Goal: Transaction & Acquisition: Register for event/course

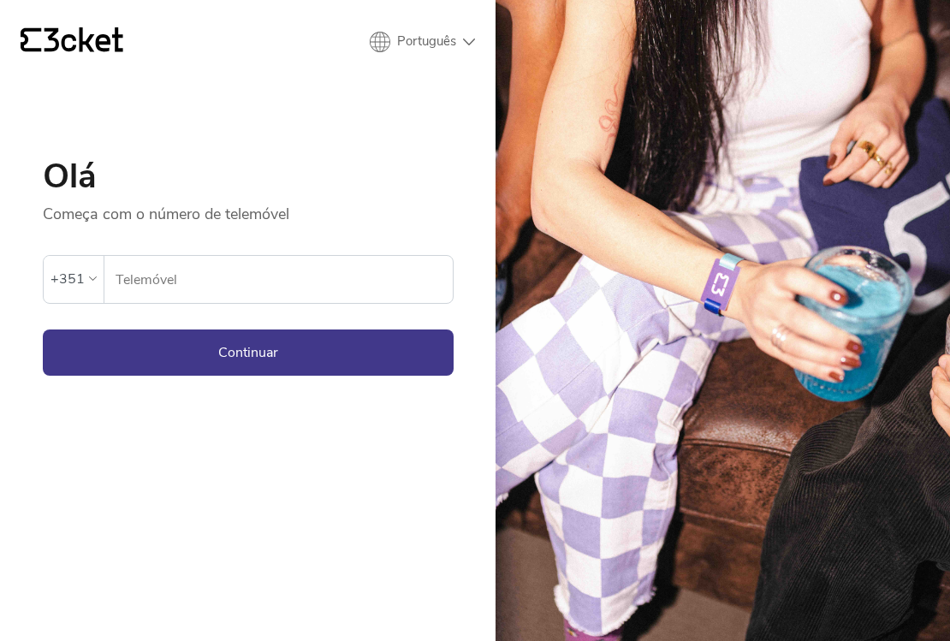
click at [68, 280] on div "+351" at bounding box center [67, 279] width 34 height 26
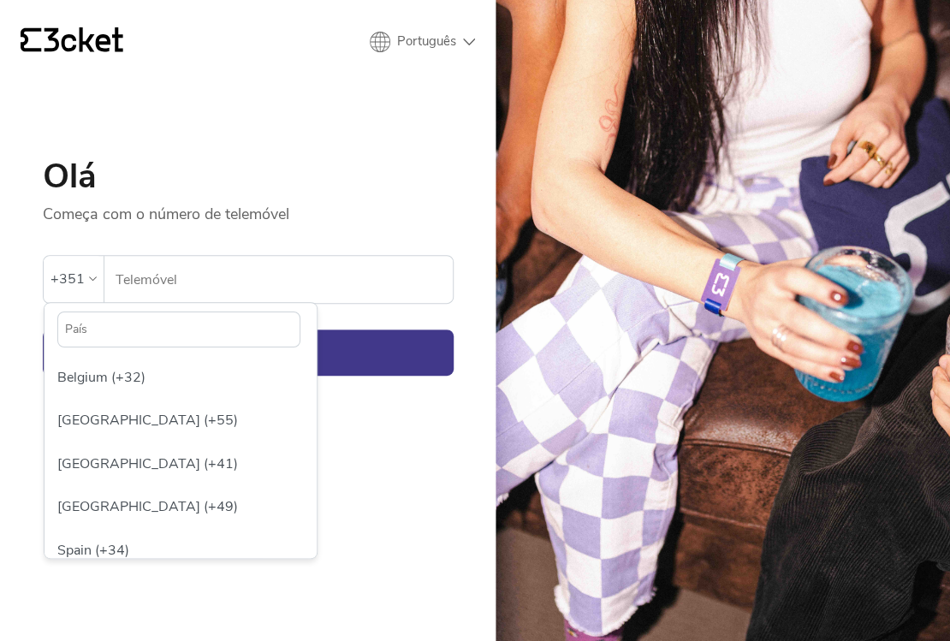
click at [140, 324] on input "text" at bounding box center [178, 329] width 243 height 36
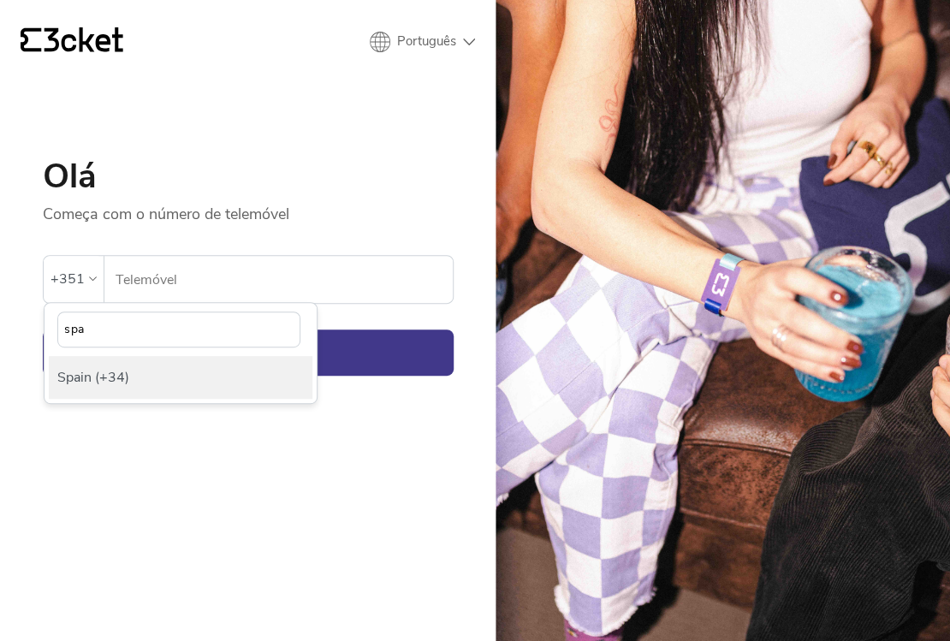
type input "spa"
click at [150, 373] on div "Spain (+34)" at bounding box center [181, 377] width 264 height 43
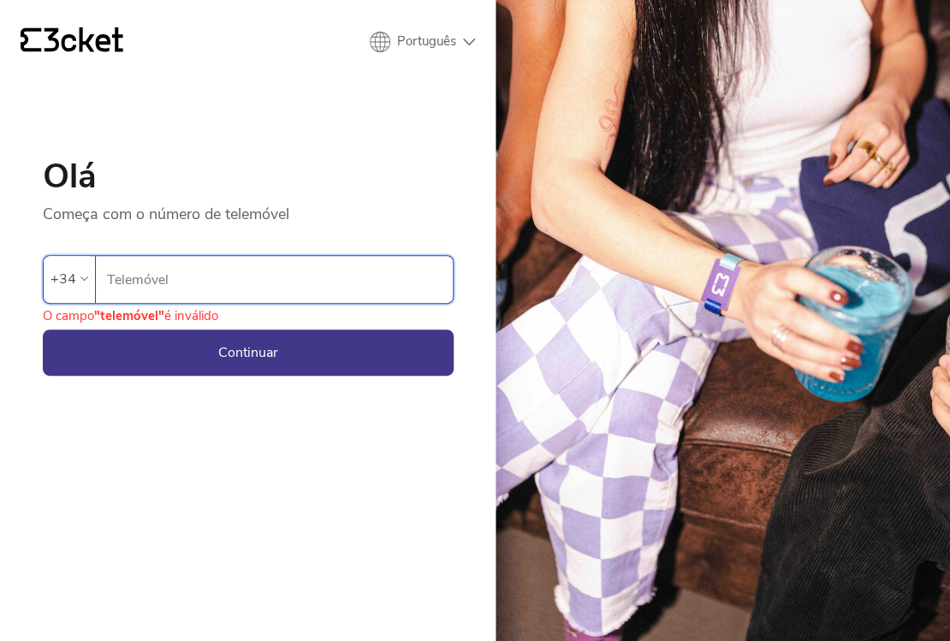
click at [152, 284] on input "Telemóvel" at bounding box center [279, 279] width 347 height 47
type input "625387932"
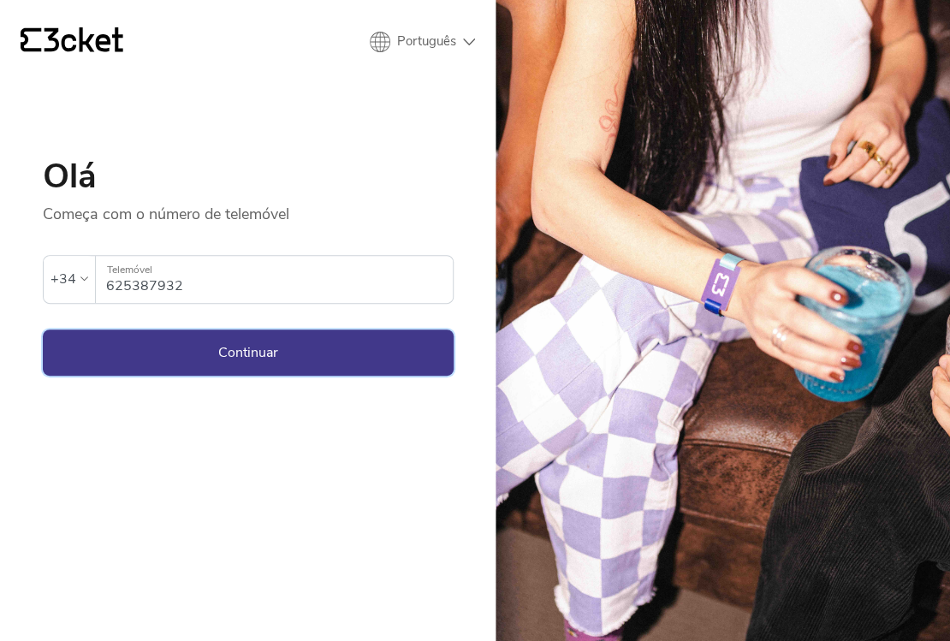
click at [196, 340] on button "Continuar" at bounding box center [248, 352] width 411 height 46
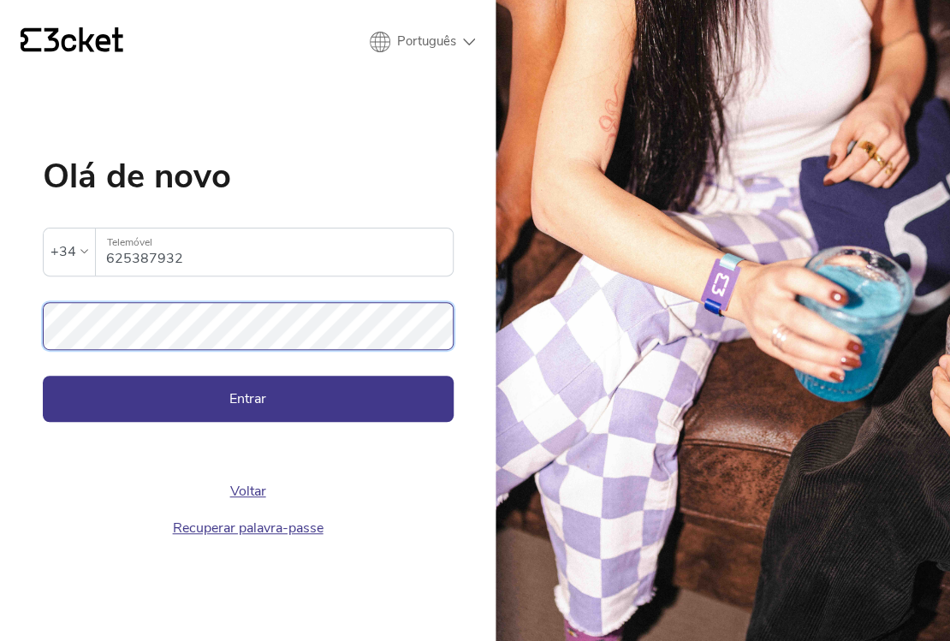
click at [43, 376] on button "Entrar" at bounding box center [248, 399] width 411 height 46
